Goal: Task Accomplishment & Management: Complete application form

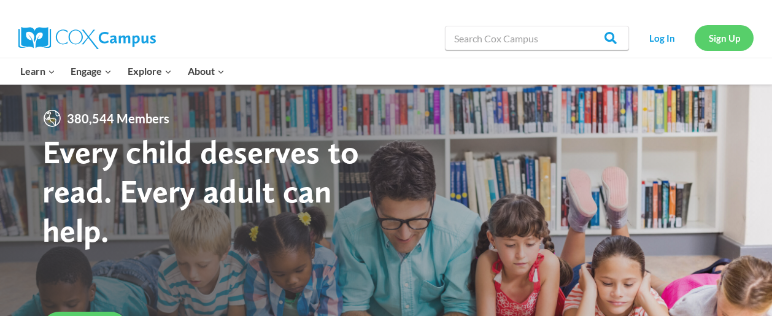
click at [729, 37] on link "Sign Up" at bounding box center [723, 37] width 59 height 25
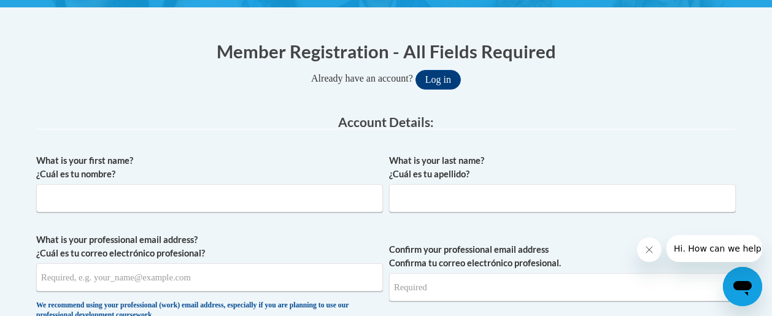
scroll to position [232, 0]
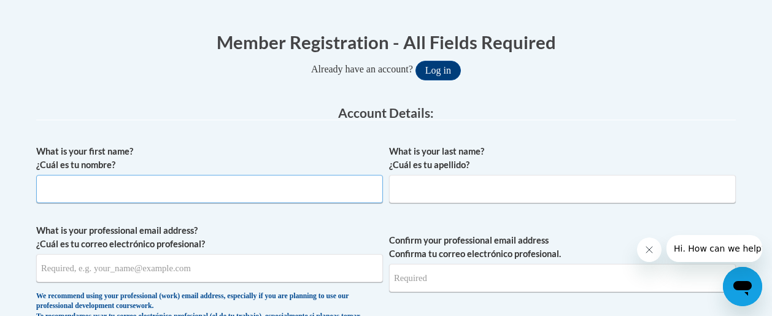
click at [161, 199] on input "What is your first name? ¿Cuál es tu nombre?" at bounding box center [209, 189] width 347 height 28
type input "Amber"
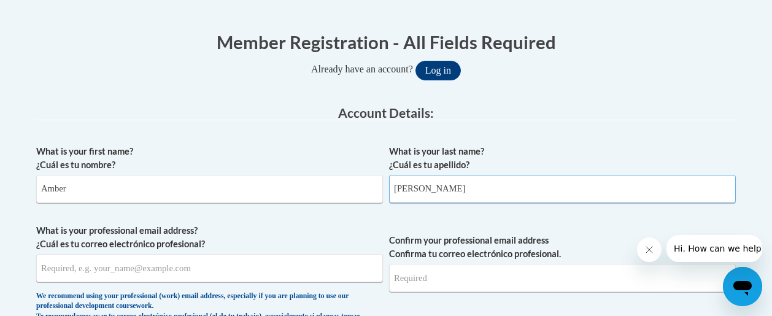
type input "Shearer"
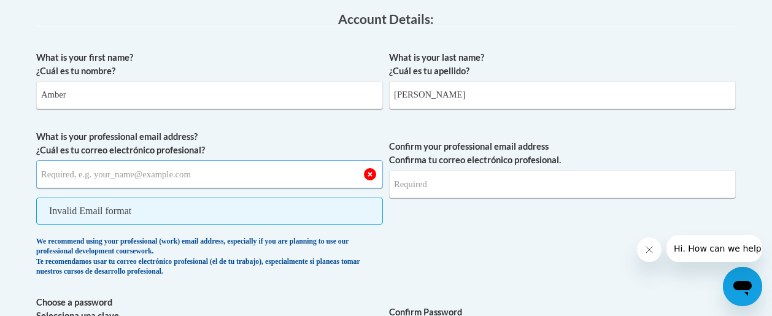
scroll to position [328, 0]
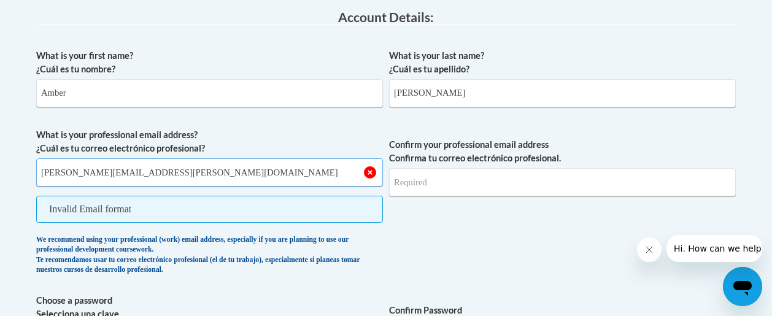
type input "shearer.amber@myhapa.org"
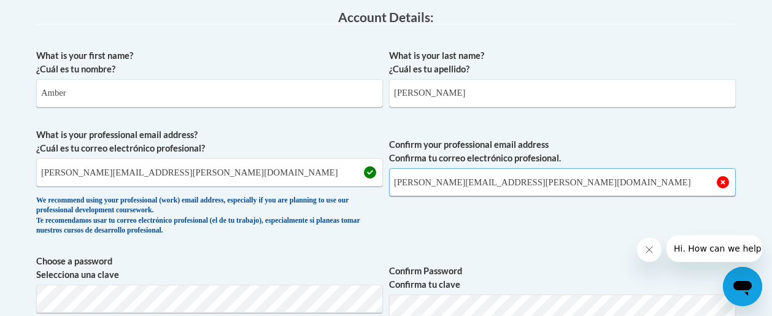
type input "shearer.amber@myhapa.org"
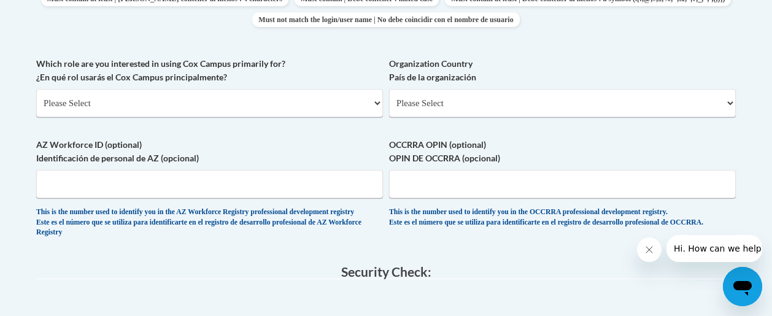
scroll to position [691, 0]
click at [164, 103] on select "Please Select College/University | Colegio/Universidad Community/Nonprofit Part…" at bounding box center [209, 102] width 347 height 28
select select "fbf2d438-af2f-41f8-98f1-81c410e29de3"
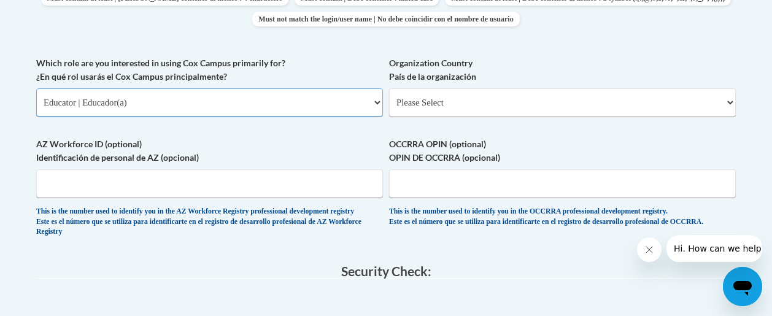
click at [36, 88] on select "Please Select College/University | Colegio/Universidad Community/Nonprofit Part…" at bounding box center [209, 102] width 347 height 28
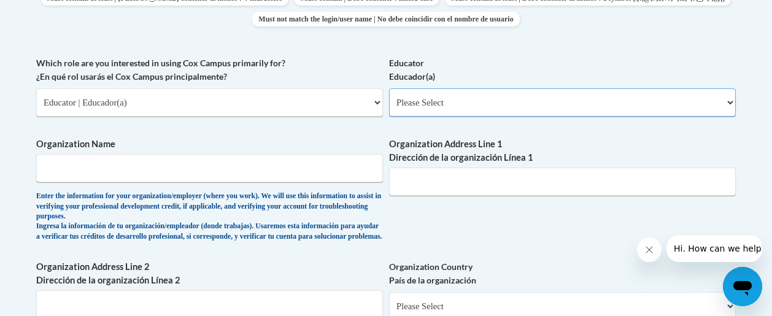
click at [474, 98] on select "Please Select Early Learning/Daycare Teacher/Family Home Care Provider | Maestr…" at bounding box center [562, 102] width 347 height 28
select select "d5fdb05a-b36c-4d60-97fa-9afceda7e903"
click at [389, 88] on select "Please Select Early Learning/Daycare Teacher/Family Home Care Provider | Maestr…" at bounding box center [562, 102] width 347 height 28
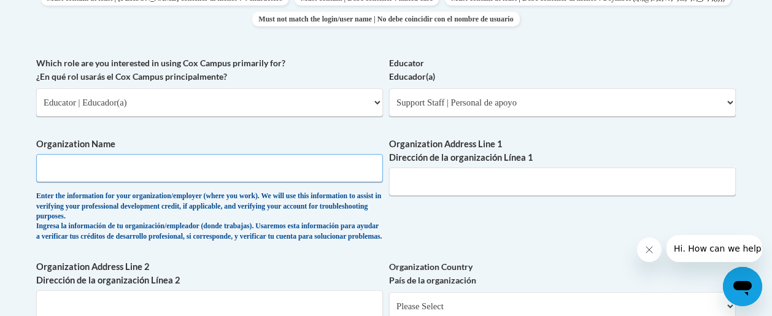
click at [151, 178] on input "Organization Name" at bounding box center [209, 168] width 347 height 28
type input "Hmong American Peace Academy"
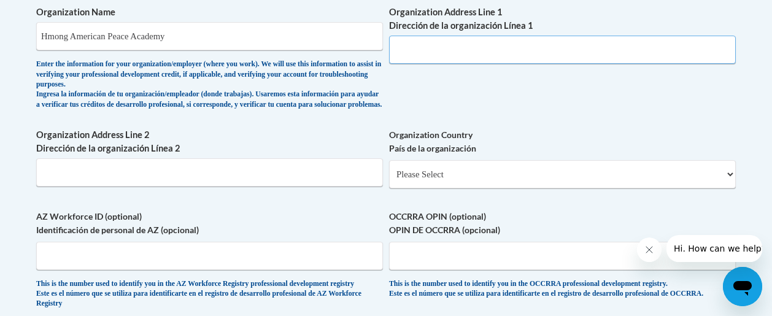
scroll to position [851, 0]
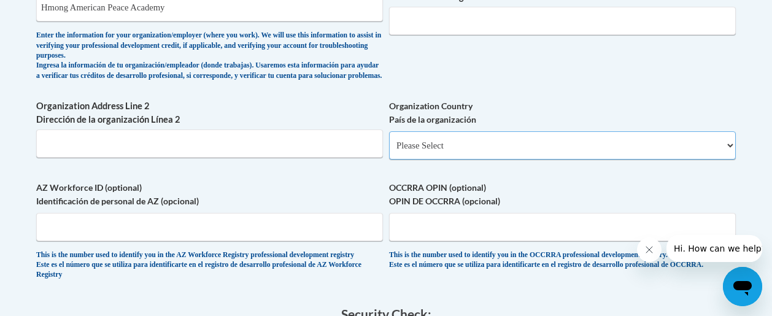
click at [428, 154] on select "Please Select United States | Estados Unidos Outside of the United States | Fue…" at bounding box center [562, 145] width 347 height 28
select select "ad49bcad-a171-4b2e-b99c-48b446064914"
click at [389, 141] on select "Please Select United States | Estados Unidos Outside of the United States | Fue…" at bounding box center [562, 145] width 347 height 28
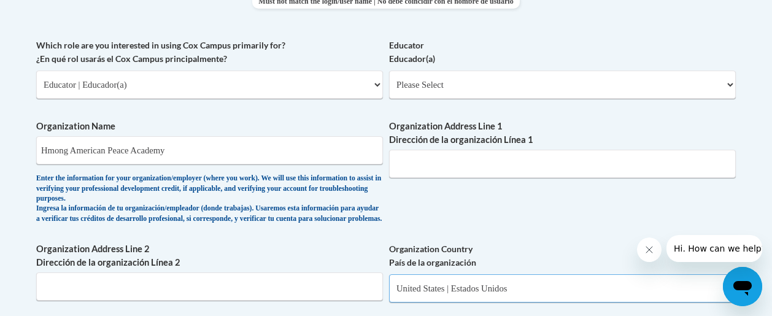
scroll to position [704, 0]
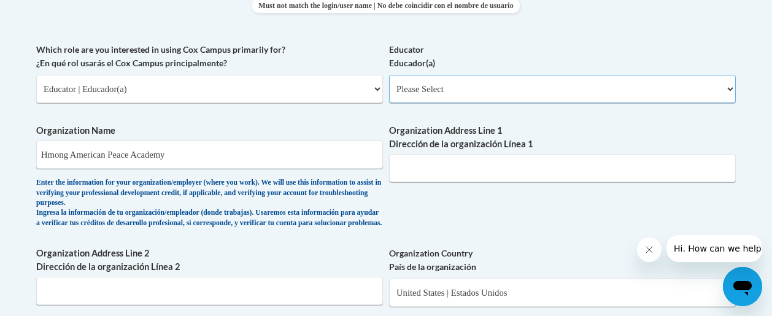
click at [483, 94] on select "Please Select Early Learning/Daycare Teacher/Family Home Care Provider | Maestr…" at bounding box center [562, 89] width 347 height 28
select select "d5fdb05a-b36c-4d60-97fa-9afceda7e903"
click at [389, 75] on select "Please Select Early Learning/Daycare Teacher/Family Home Care Provider | Maestr…" at bounding box center [562, 89] width 347 height 28
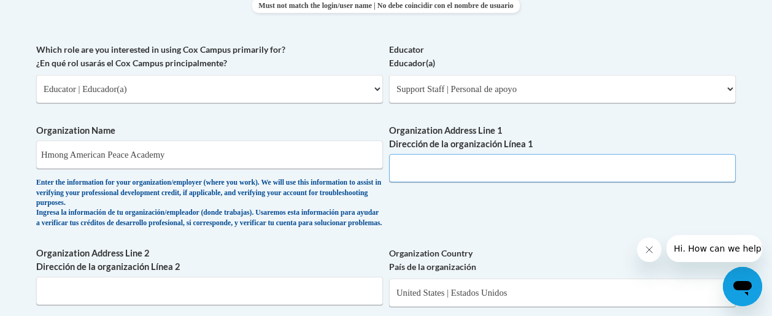
click at [430, 177] on input "Organization Address Line 1 Dirección de la organización Línea 1" at bounding box center [562, 168] width 347 height 28
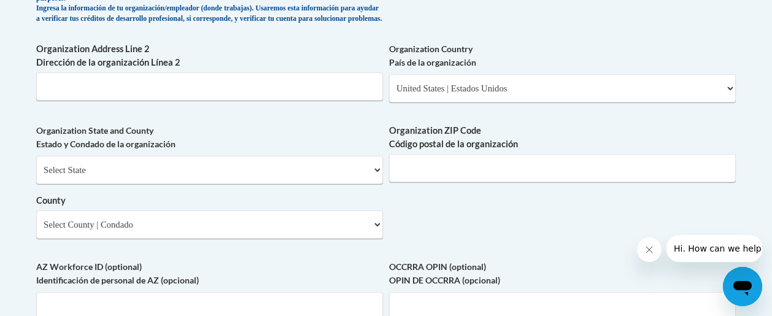
scroll to position [909, 0]
click at [192, 174] on select "Select State Alabama Alaska Arizona Arkansas California Colorado Connecticut De…" at bounding box center [209, 169] width 347 height 28
click at [36, 164] on select "Select State Alabama Alaska Arizona Arkansas California Colorado Connecticut De…" at bounding box center [209, 169] width 347 height 28
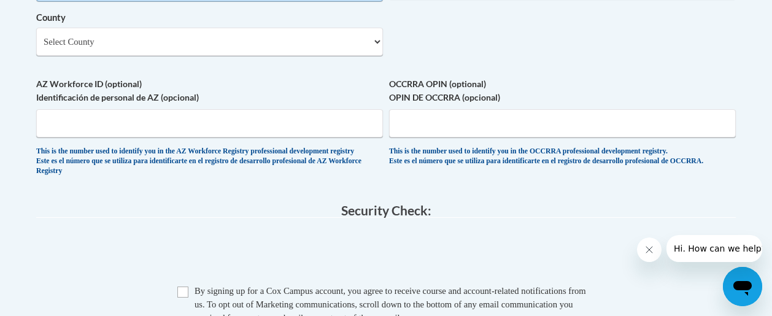
scroll to position [907, 0]
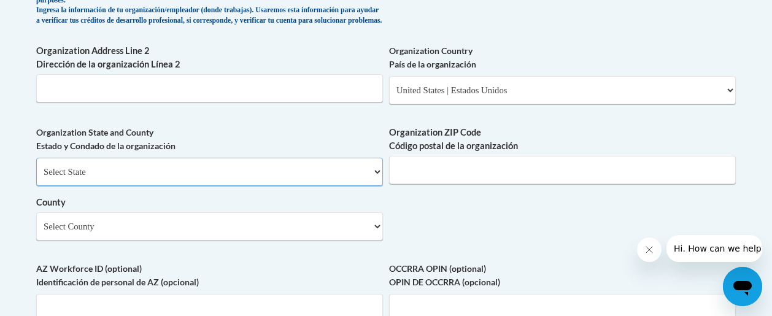
click at [126, 181] on select "Select State Alabama Alaska Arizona Arkansas California Colorado Connecticut De…" at bounding box center [209, 172] width 347 height 28
drag, startPoint x: 126, startPoint y: 181, endPoint x: 163, endPoint y: 131, distance: 61.8
click at [137, 186] on select "Select State Alabama Alaska Arizona Arkansas California Colorado Connecticut De…" at bounding box center [209, 172] width 347 height 28
select select "Wisconsin"
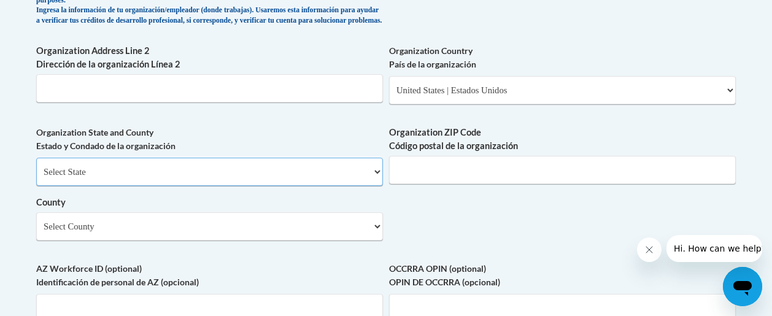
click at [36, 167] on select "Select State Alabama Alaska Arizona Arkansas California Colorado Connecticut De…" at bounding box center [209, 172] width 347 height 28
click at [485, 181] on input "Organization ZIP Code Código postal de la organización" at bounding box center [562, 170] width 347 height 28
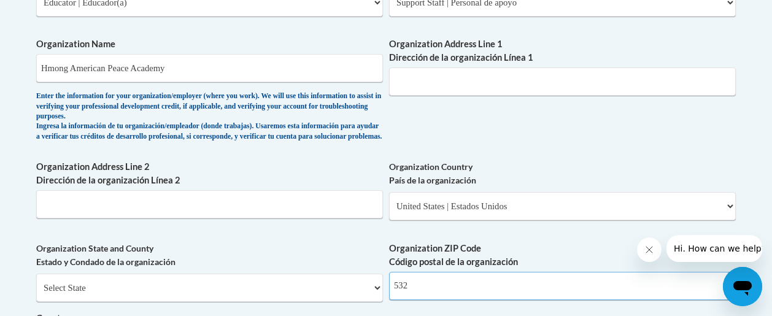
scroll to position [773, 0]
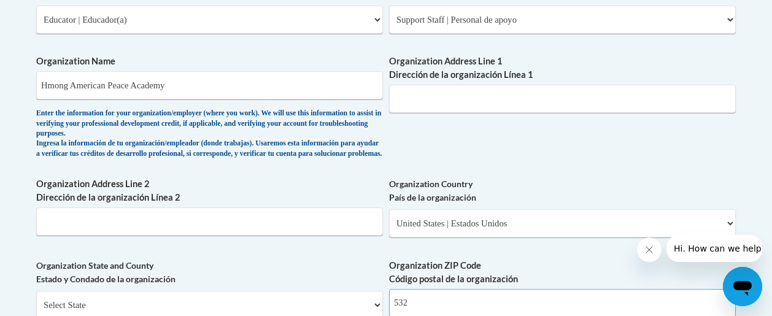
type input "532"
click at [458, 92] on input "Organization Address Line 1 Dirección de la organización Línea 1" at bounding box center [562, 99] width 347 height 28
type input "4601 N 84th Street6"
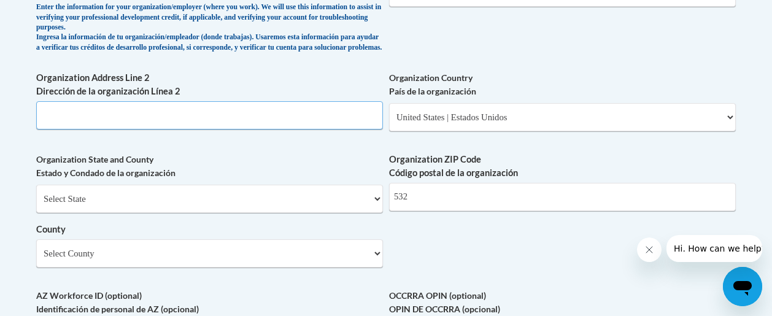
scroll to position [885, 0]
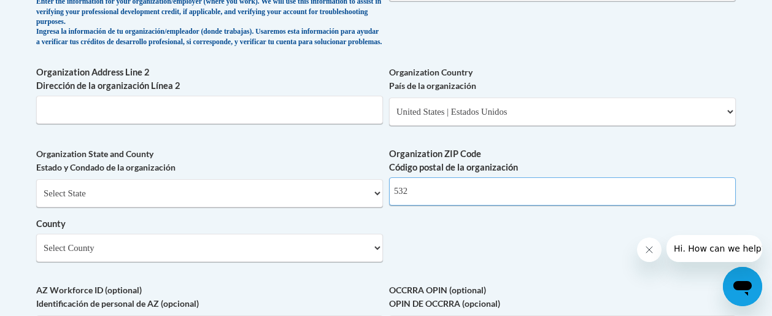
click at [421, 202] on input "532" at bounding box center [562, 191] width 347 height 28
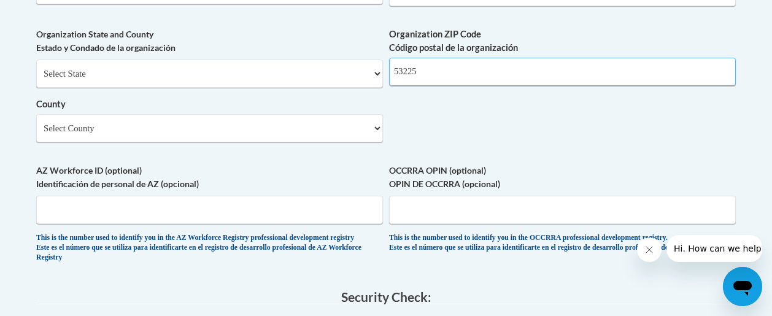
type input "53225"
click at [185, 136] on select "Select County Adams Ashland Barron Bayfield Brown Buffalo Burnett Calumet Chipp…" at bounding box center [209, 128] width 347 height 28
select select "Milwaukee"
click at [36, 123] on select "Select County Adams Ashland Barron Bayfield Brown Buffalo Burnett Calumet Chipp…" at bounding box center [209, 128] width 347 height 28
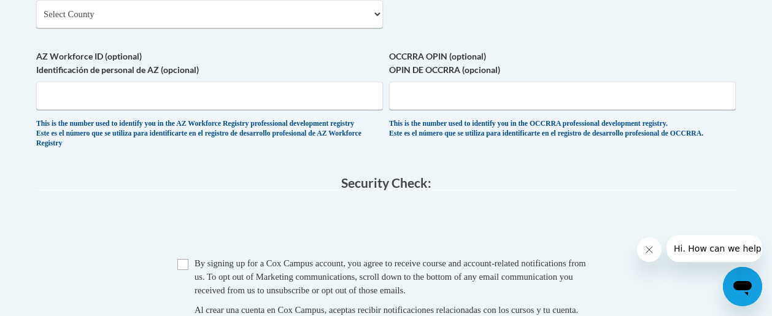
scroll to position [1260, 0]
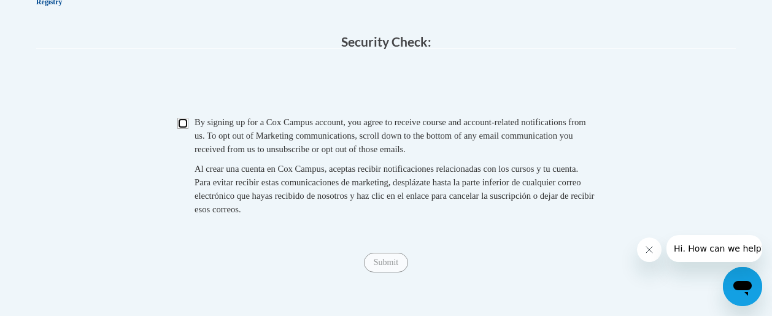
click at [182, 129] on input "Checkbox" at bounding box center [182, 123] width 11 height 11
checkbox input "true"
click at [396, 272] on input "Submit" at bounding box center [386, 263] width 44 height 20
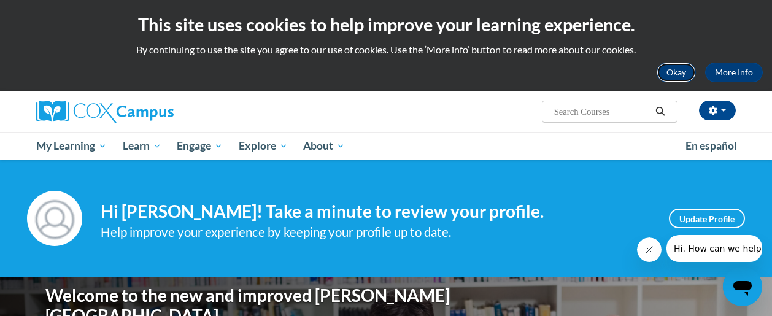
click at [677, 74] on button "Okay" at bounding box center [675, 73] width 39 height 20
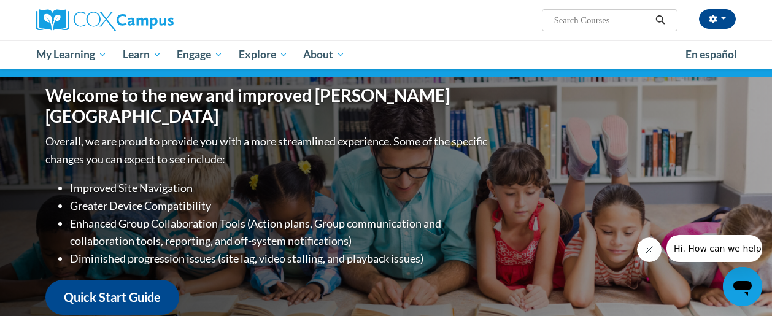
scroll to position [112, 0]
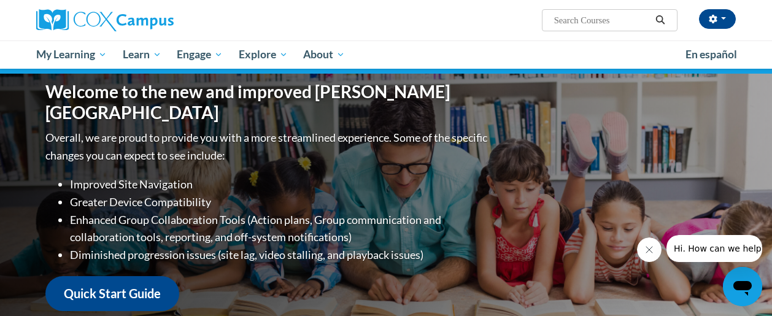
click at [650, 250] on icon "Close message from company" at bounding box center [648, 250] width 6 height 6
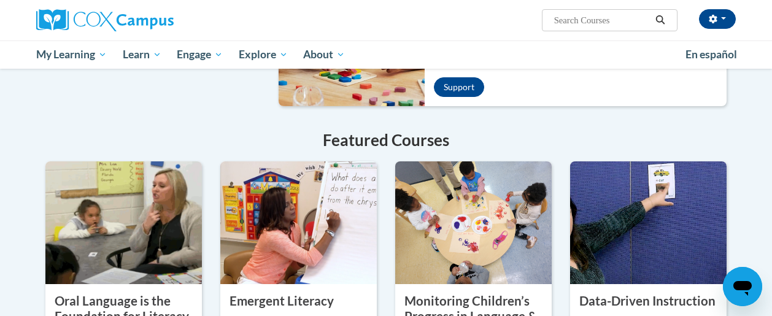
scroll to position [898, 0]
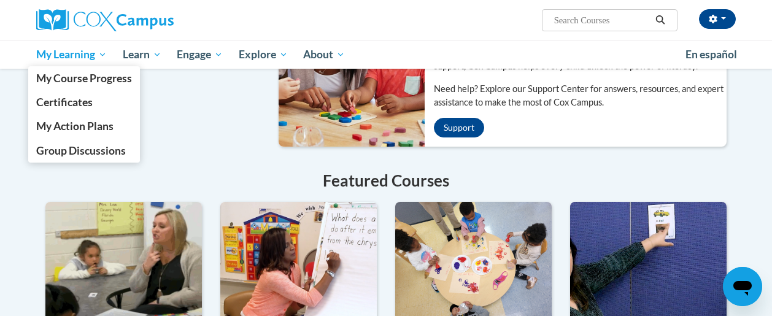
click at [103, 52] on span "My Learning" at bounding box center [71, 54] width 71 height 15
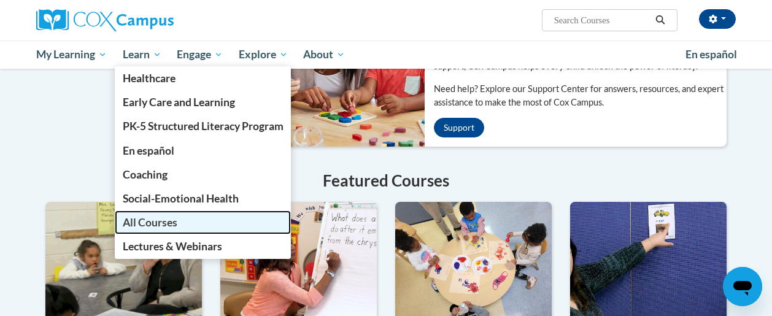
drag, startPoint x: 150, startPoint y: 221, endPoint x: 134, endPoint y: 228, distance: 17.7
click at [134, 228] on span "All Courses" at bounding box center [150, 222] width 55 height 13
